Goal: Find contact information: Find contact information

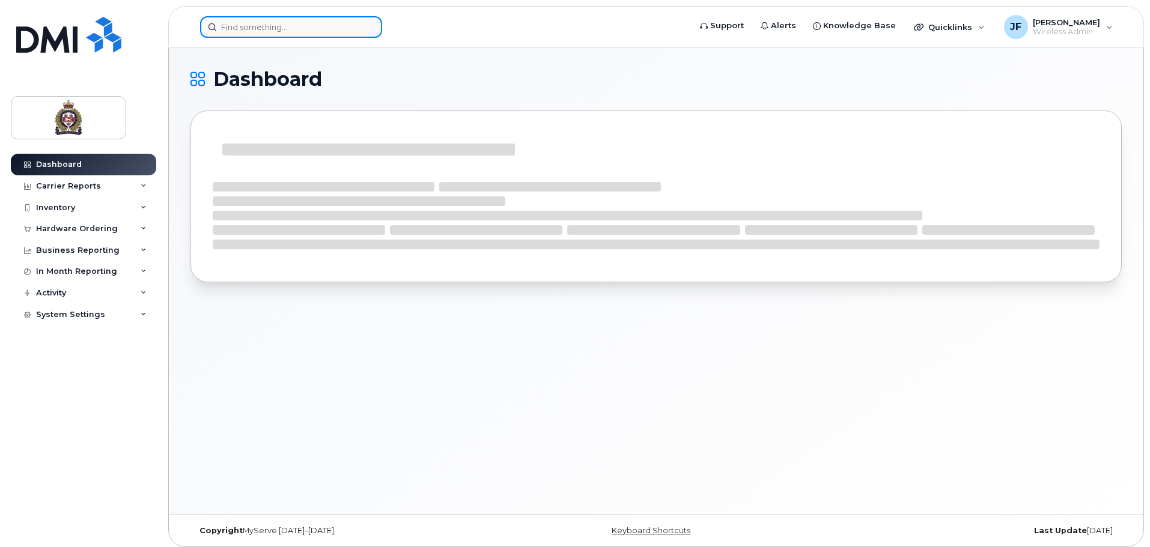
click at [320, 35] on input at bounding box center [291, 27] width 182 height 22
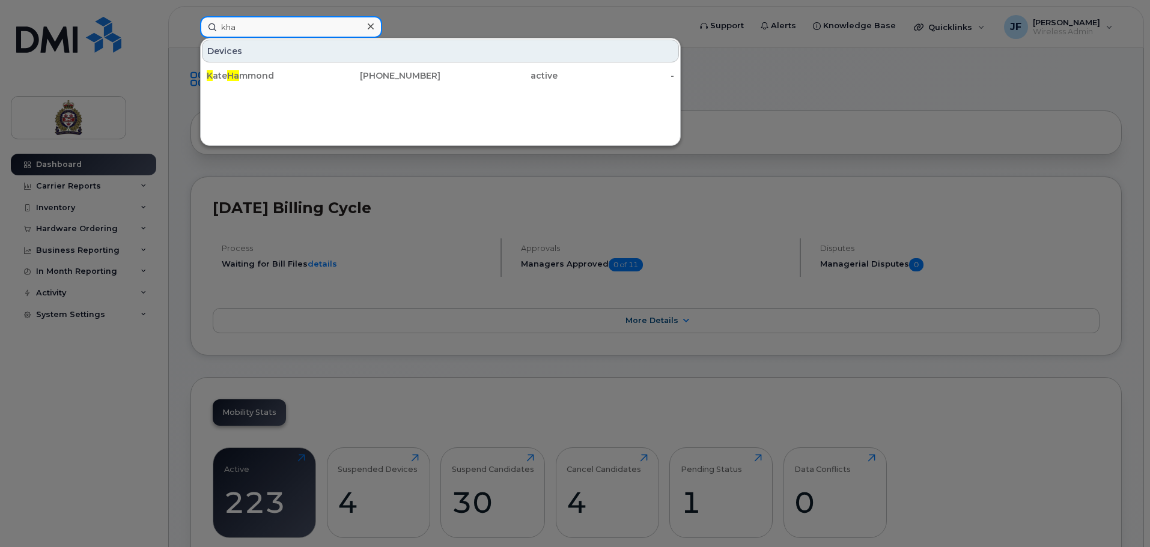
type input "kha"
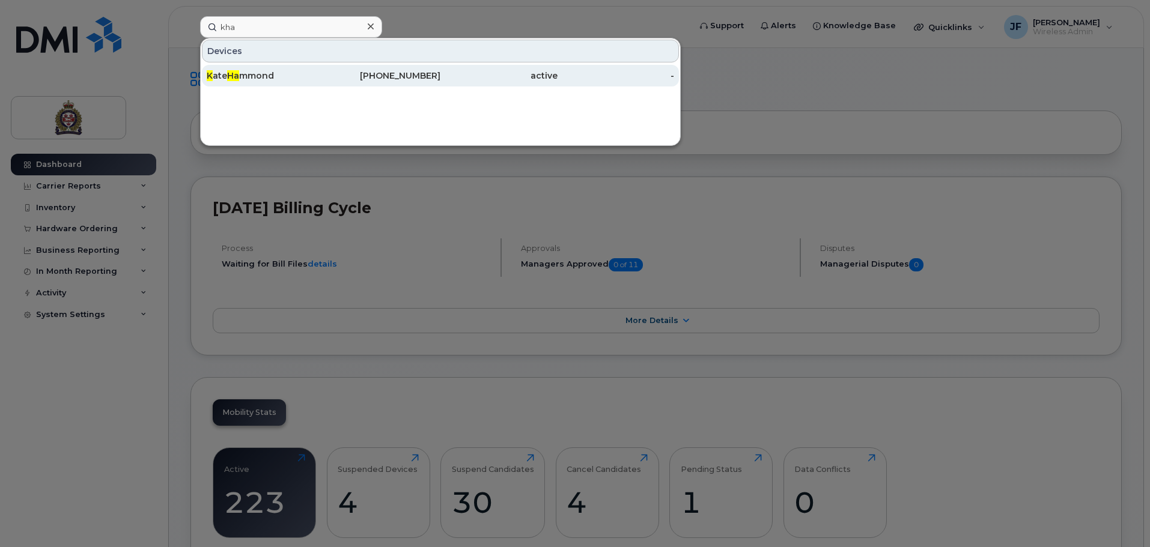
click at [315, 73] on div "K ate Ha mmond" at bounding box center [265, 76] width 117 height 12
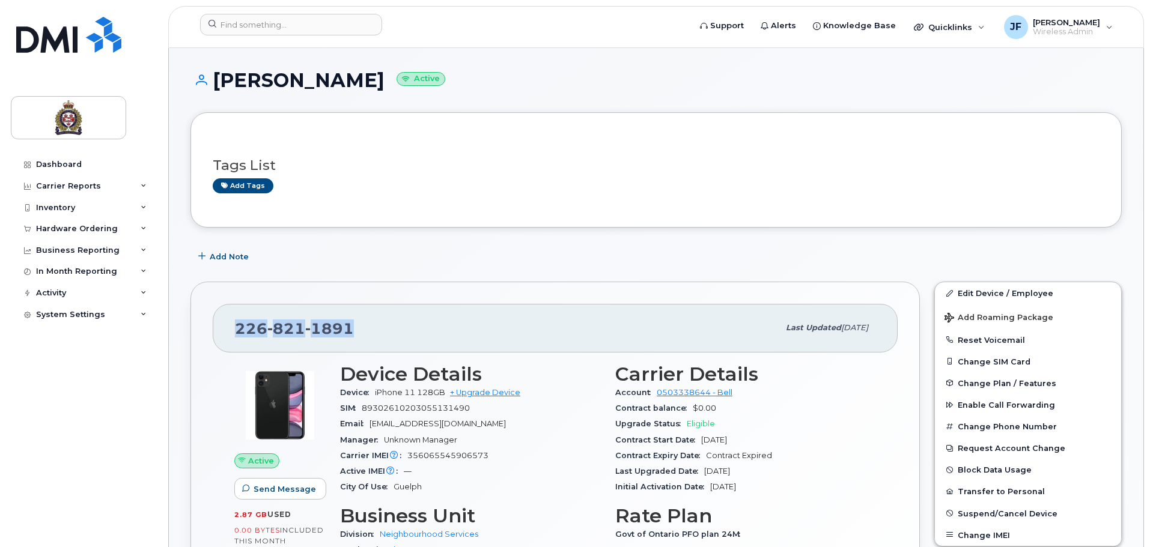
drag, startPoint x: 390, startPoint y: 318, endPoint x: 231, endPoint y: 321, distance: 159.2
click at [231, 321] on div "[PHONE_NUMBER] Last updated [DATE]" at bounding box center [555, 328] width 685 height 48
copy span "[PHONE_NUMBER]"
click at [380, 258] on div "Add Note" at bounding box center [655, 257] width 931 height 22
